Goal: Navigation & Orientation: Find specific page/section

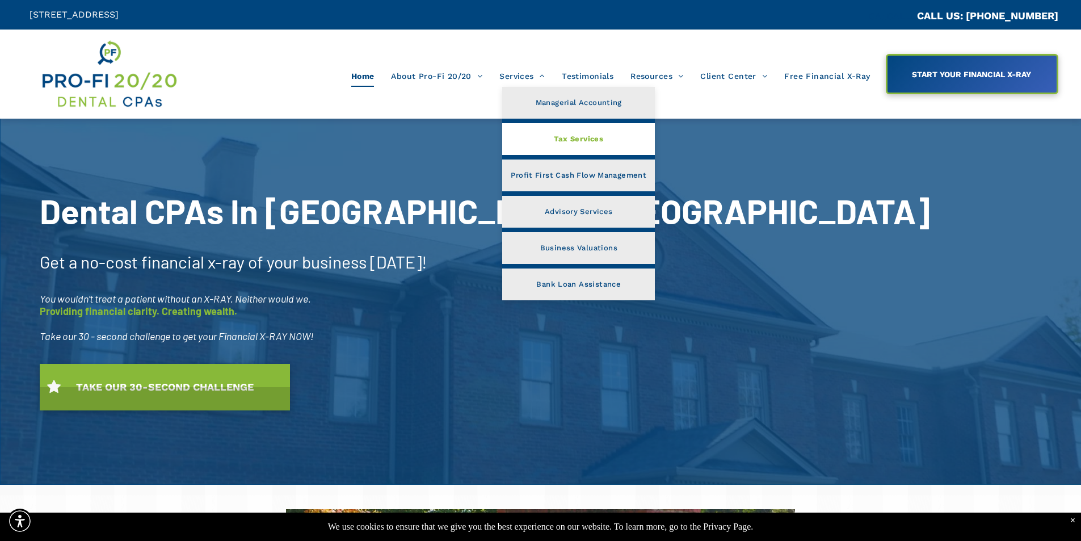
click at [548, 137] on link "Tax Services" at bounding box center [578, 139] width 153 height 32
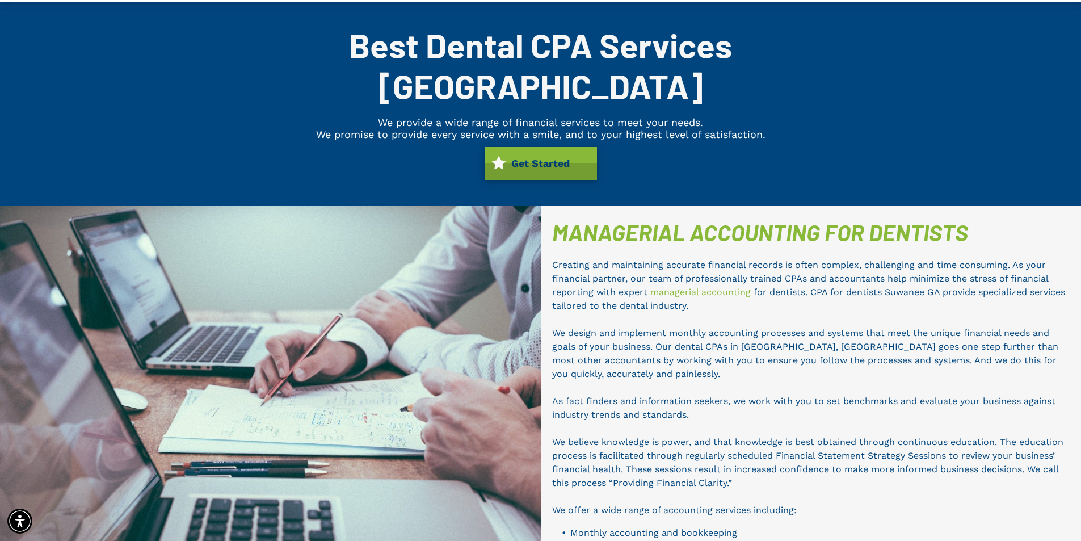
scroll to position [65, 0]
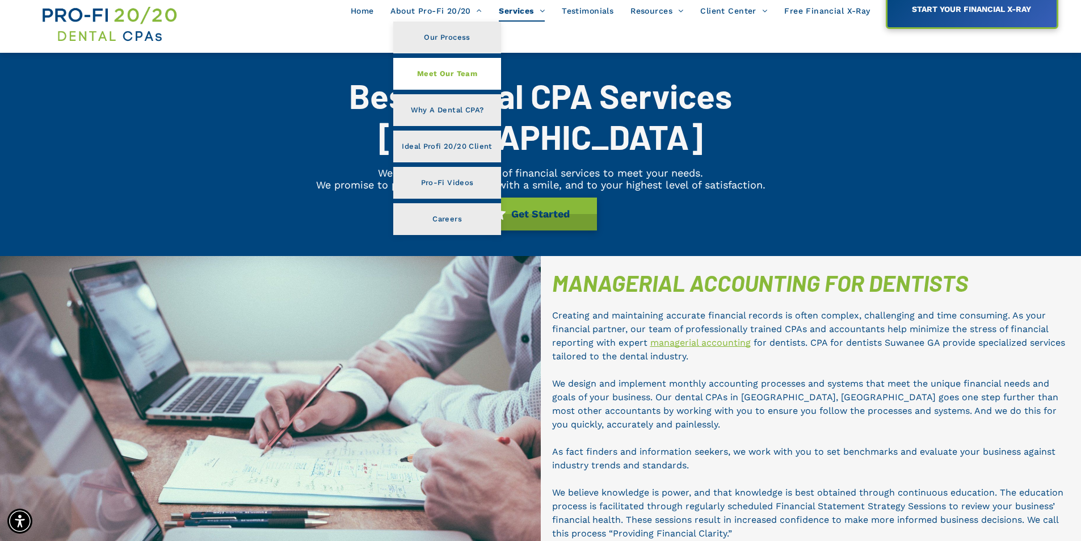
click at [431, 72] on span "Meet Our Team" at bounding box center [447, 73] width 60 height 15
